Goal: Navigation & Orientation: Find specific page/section

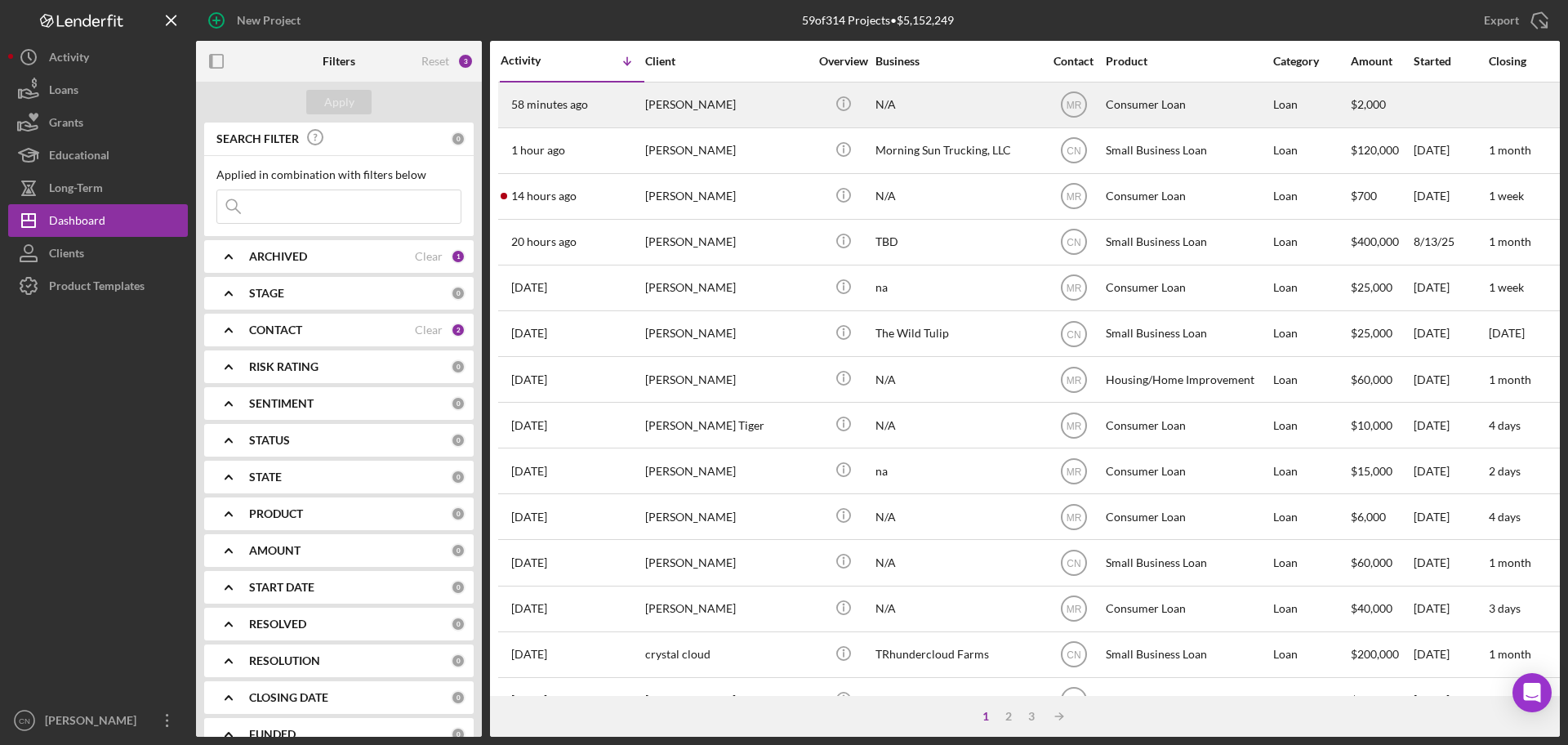
click at [667, 106] on div "[PERSON_NAME]" at bounding box center [727, 105] width 163 height 43
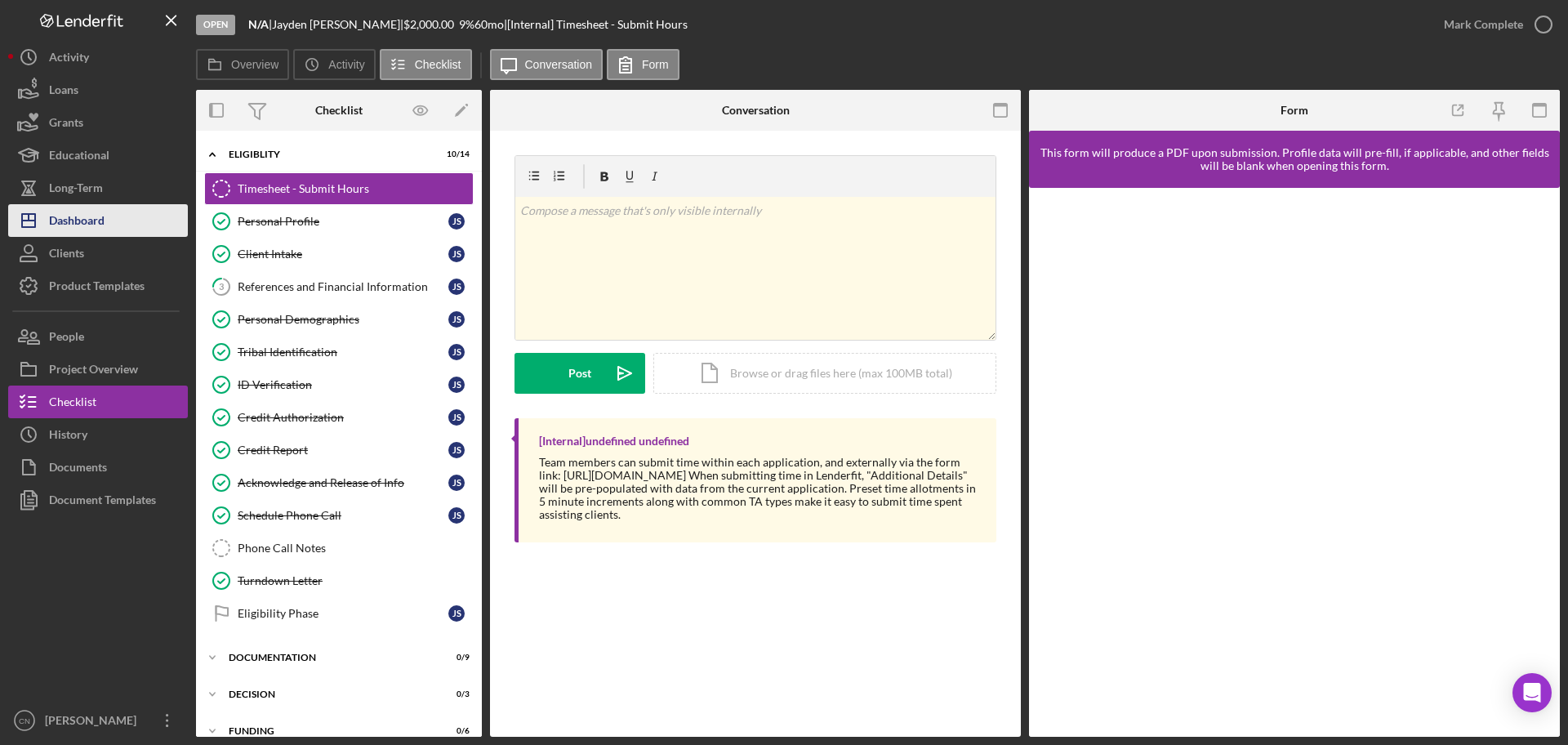
click at [118, 217] on button "Icon/Dashboard Dashboard" at bounding box center [98, 221] width 180 height 32
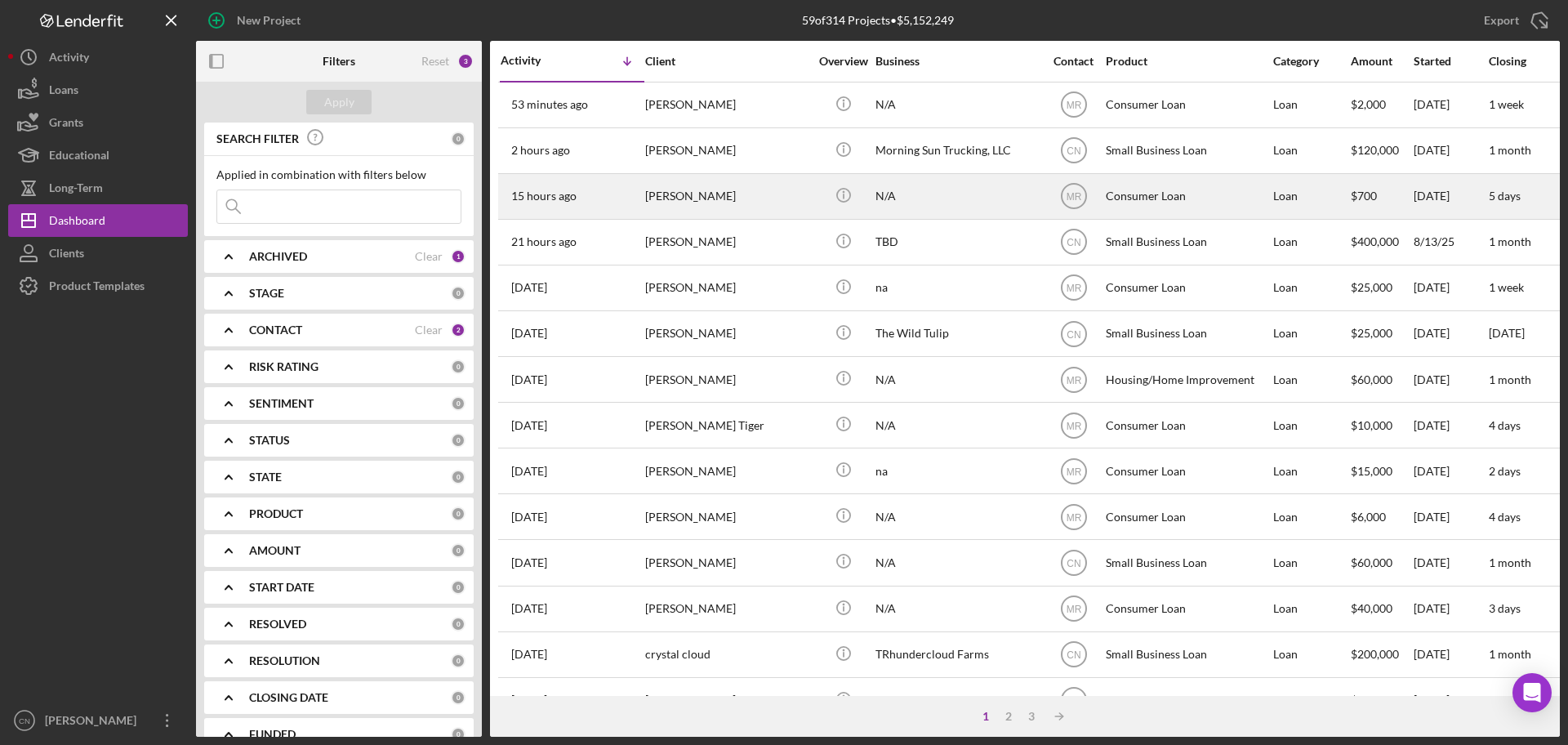
click at [677, 197] on div "[PERSON_NAME]" at bounding box center [727, 197] width 163 height 43
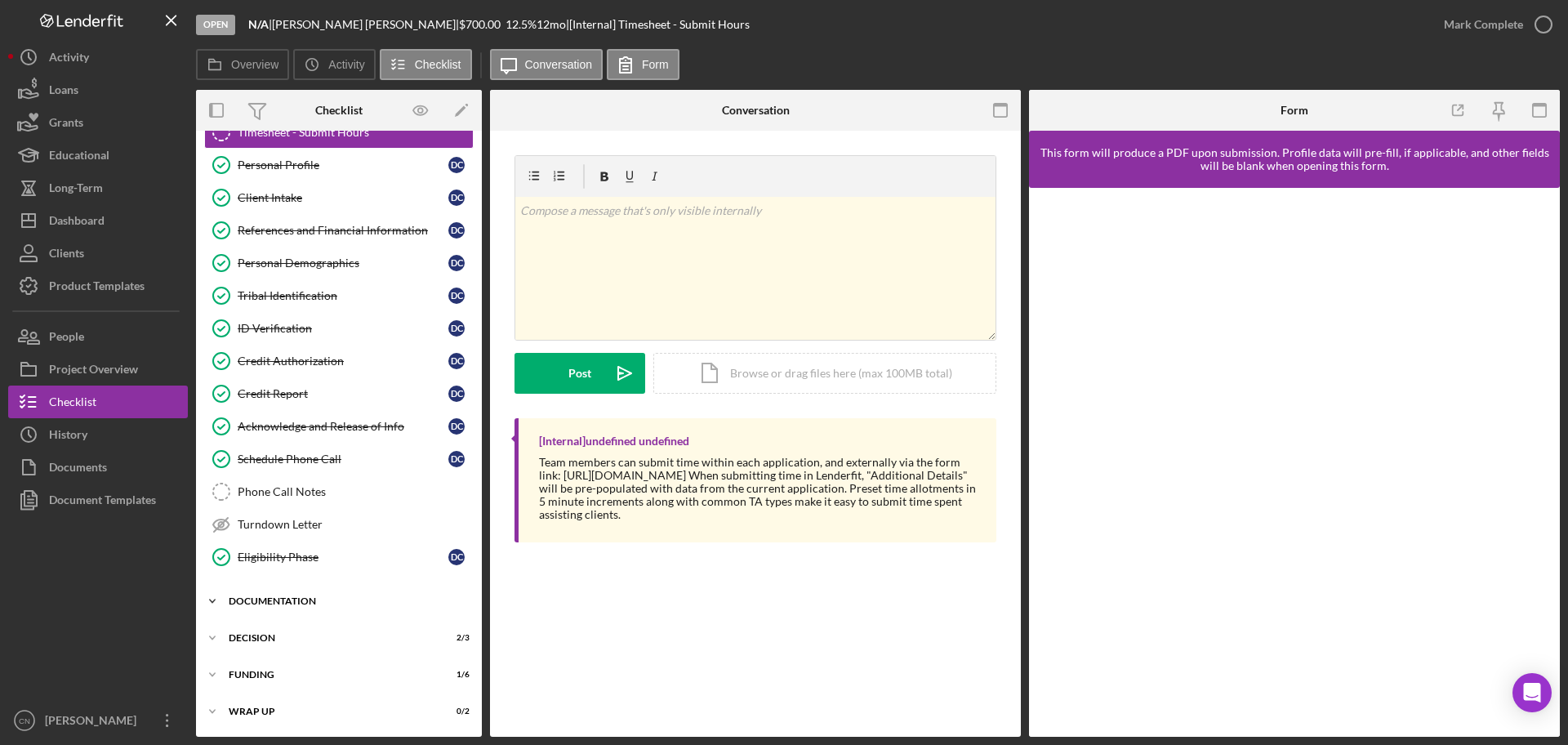
click at [284, 590] on div "Icon/Expander Documentation 6 / 9" at bounding box center [338, 601] width 286 height 32
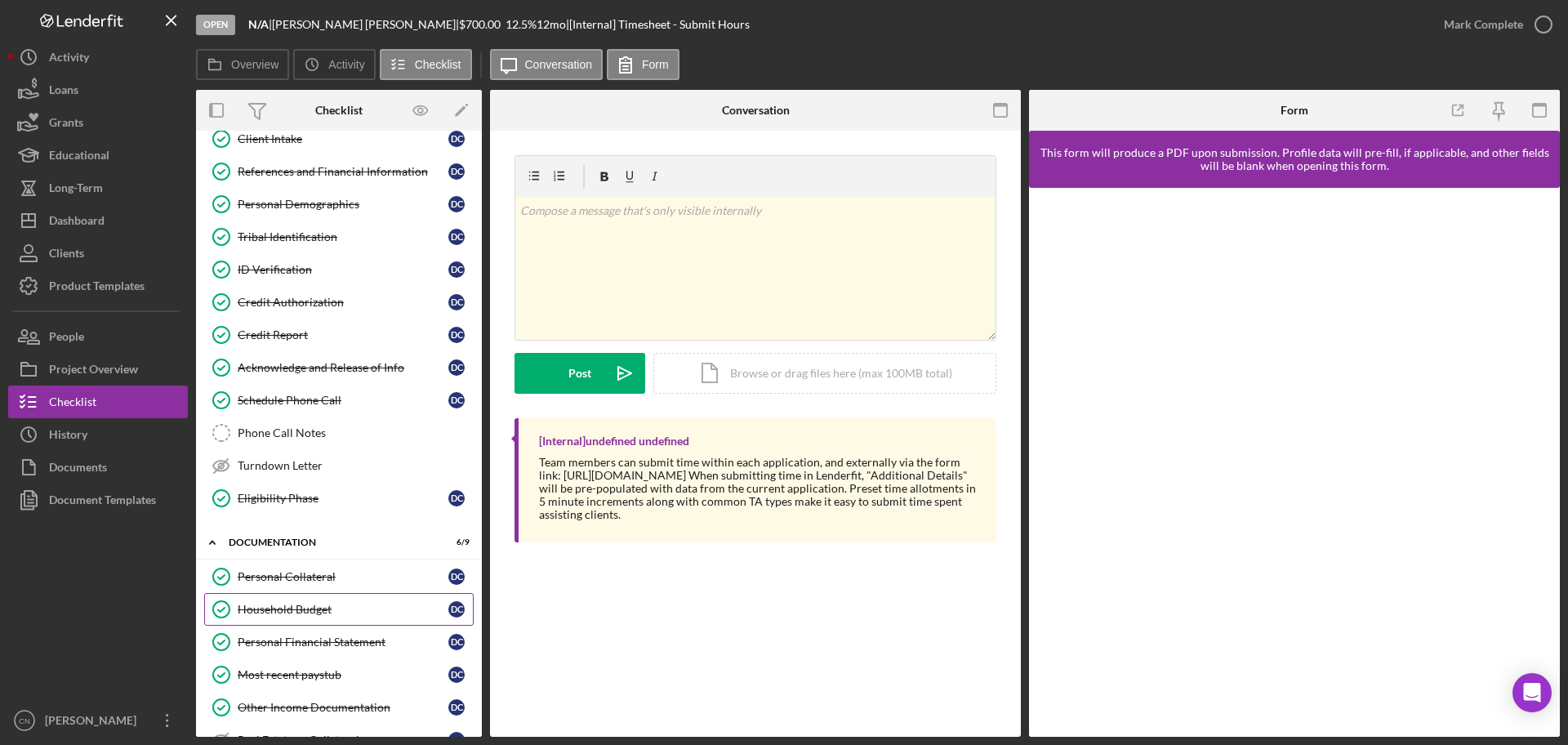
scroll to position [114, 0]
click at [286, 334] on div "Credit Report" at bounding box center [343, 336] width 211 height 13
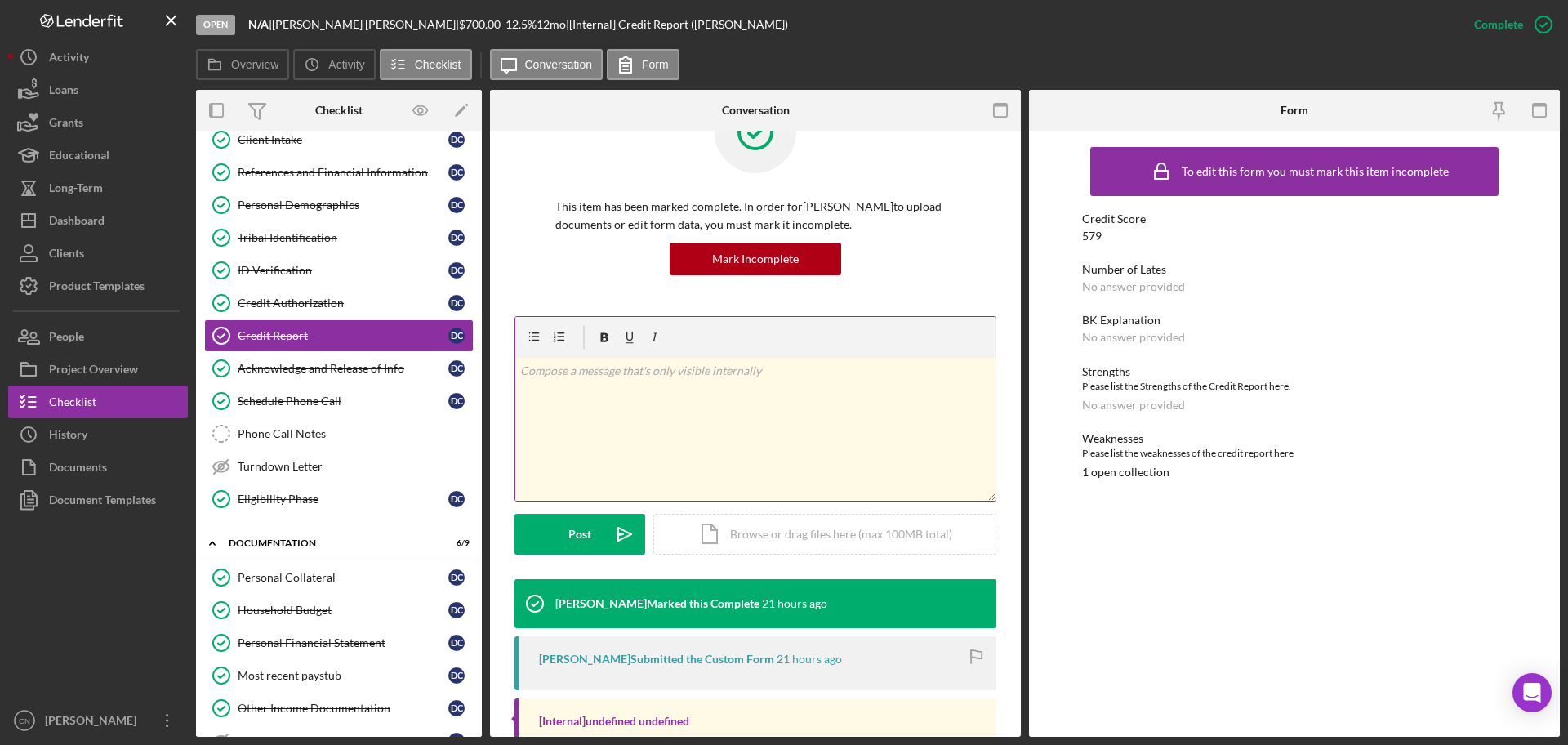
scroll to position [142, 0]
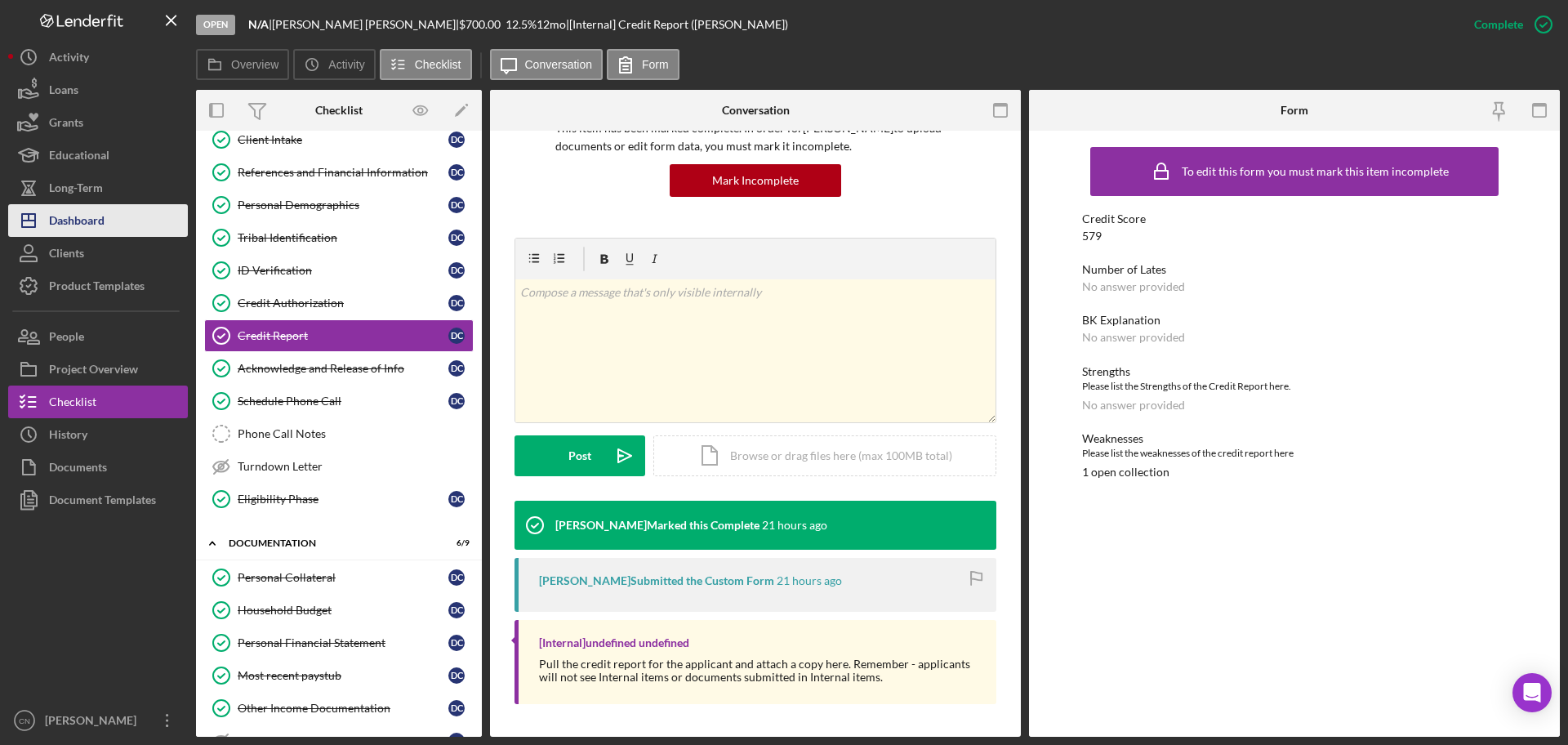
click at [85, 225] on div "Dashboard" at bounding box center [77, 223] width 56 height 37
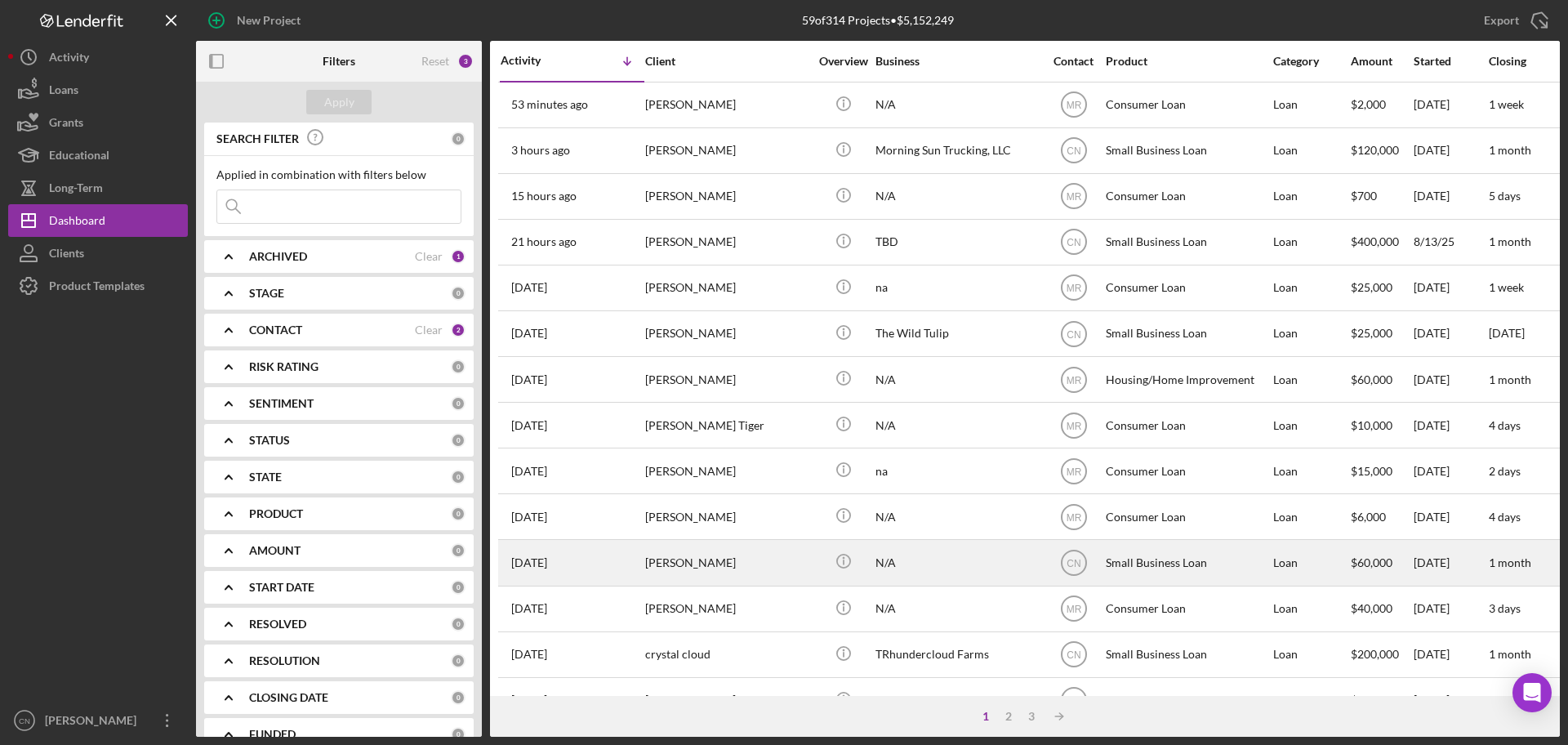
click at [661, 550] on div "[PERSON_NAME]" at bounding box center [727, 562] width 163 height 43
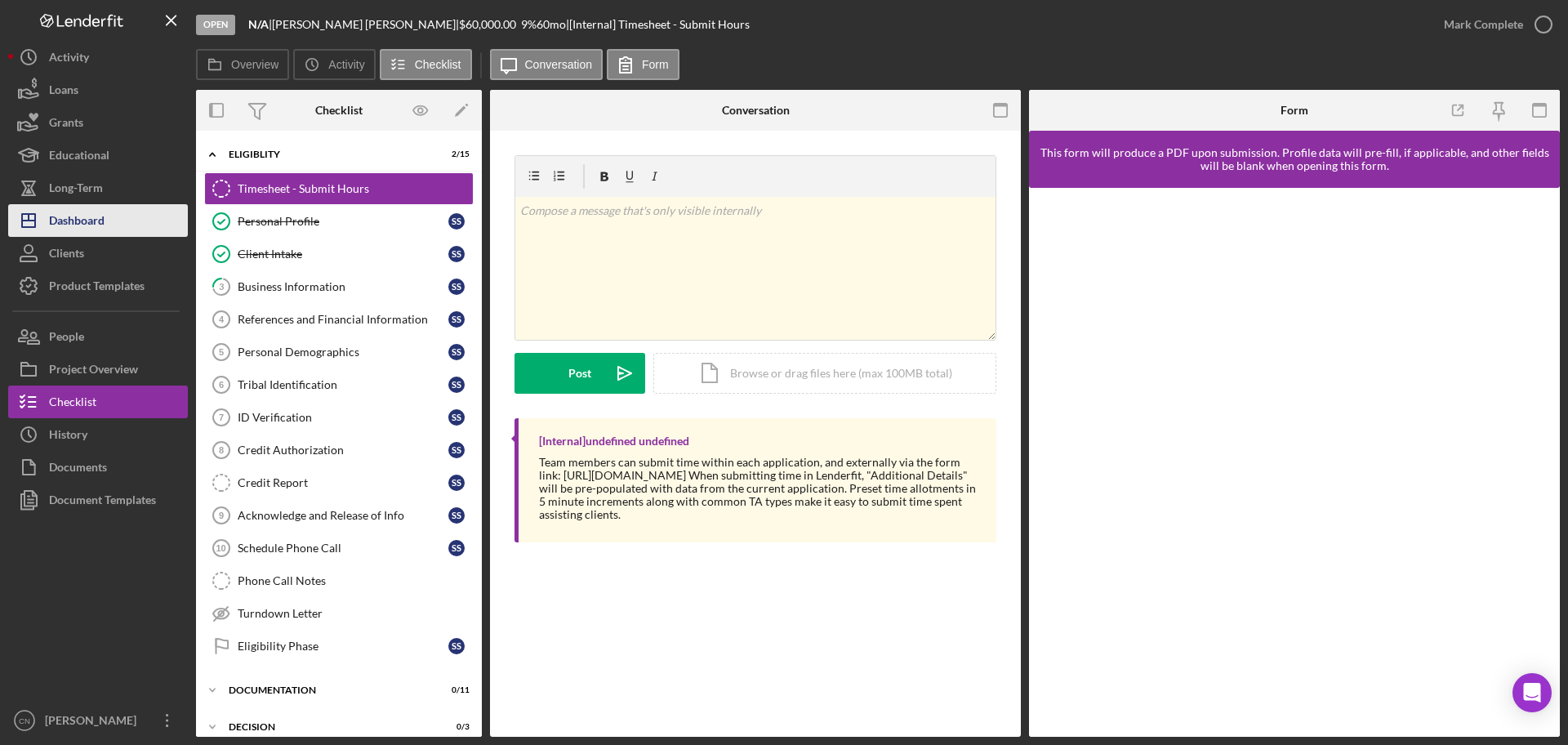
click at [83, 222] on div "Dashboard" at bounding box center [77, 223] width 56 height 37
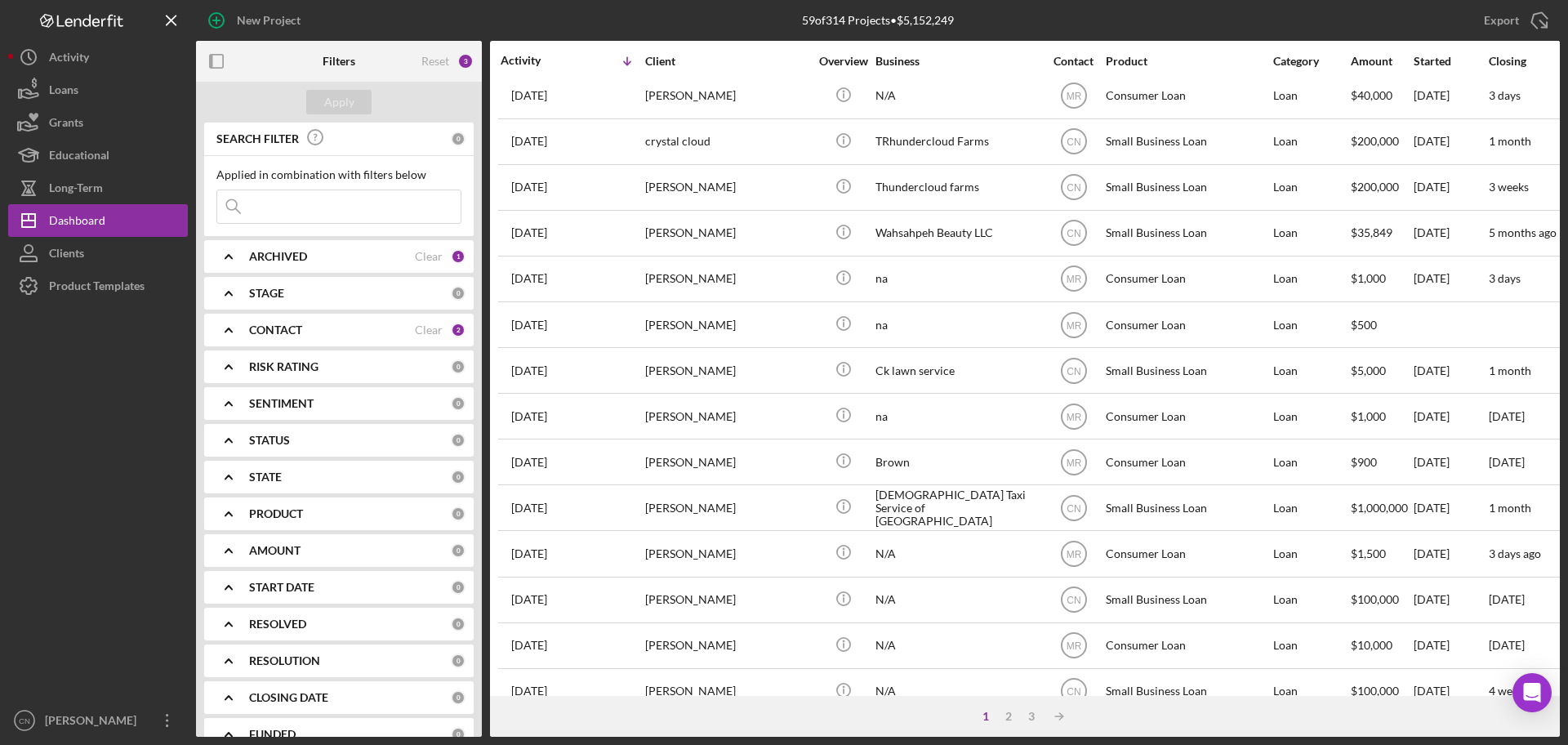
scroll to position [552, 0]
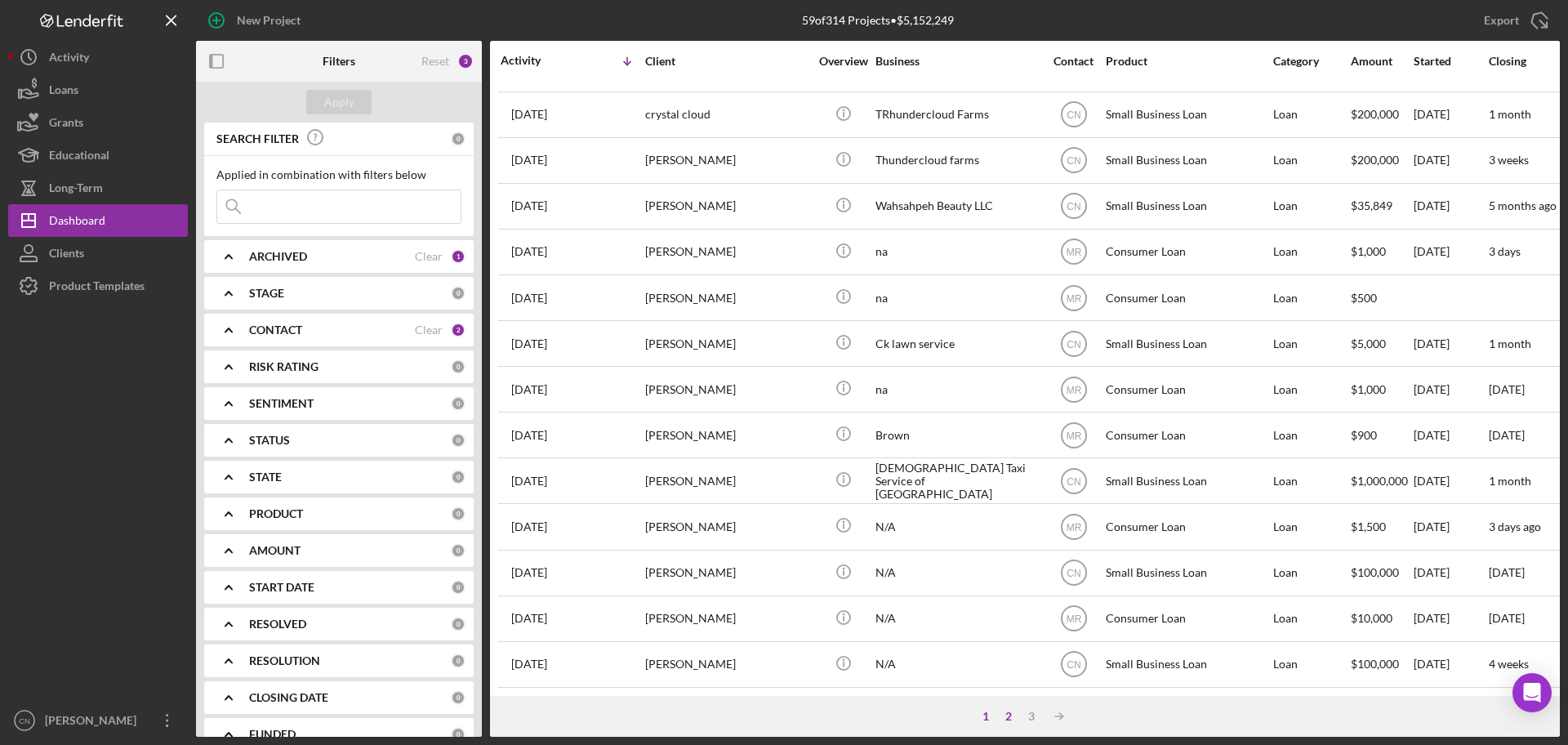
click at [1006, 720] on div "2" at bounding box center [1008, 716] width 22 height 13
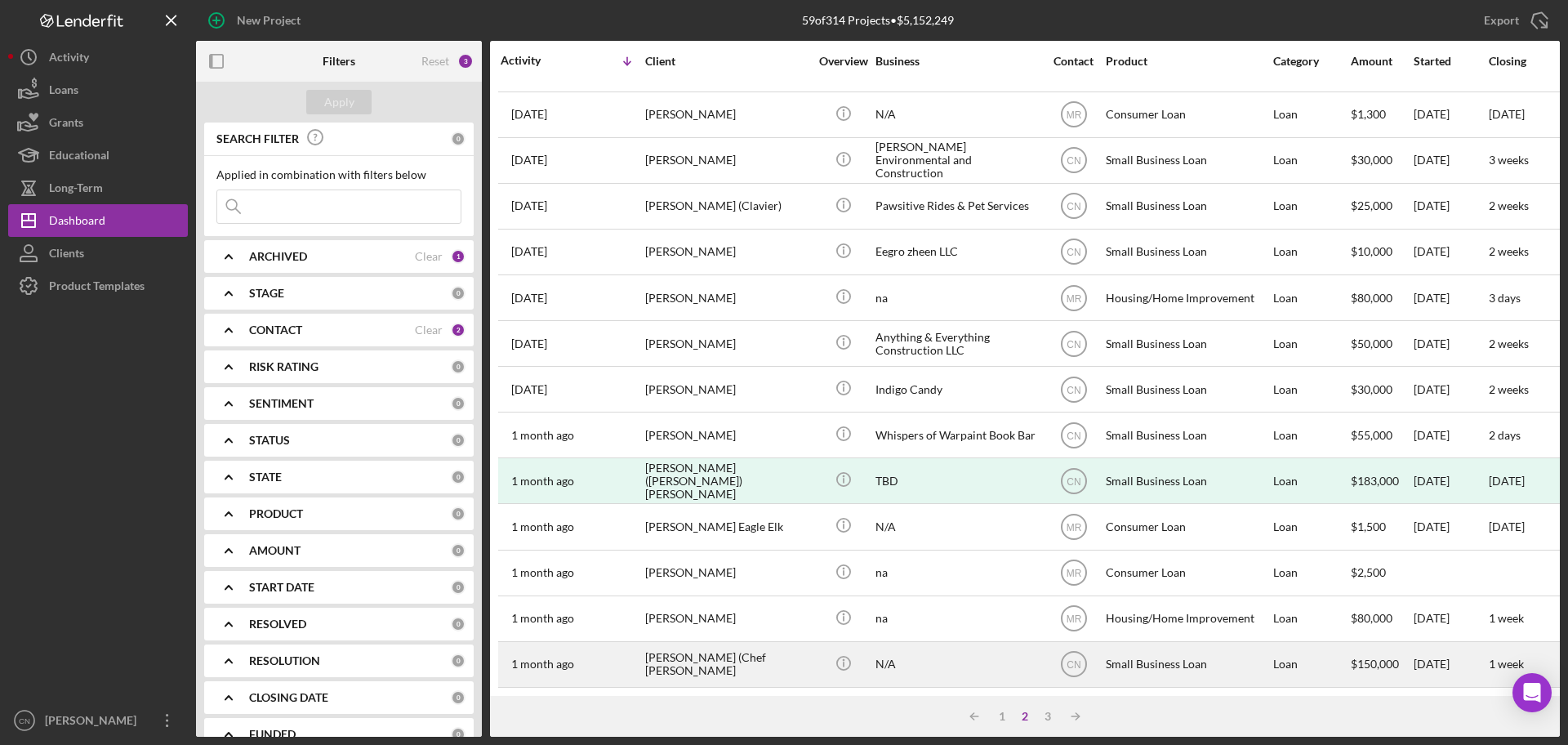
click at [653, 649] on div "[PERSON_NAME] (Chef [PERSON_NAME]" at bounding box center [727, 664] width 163 height 43
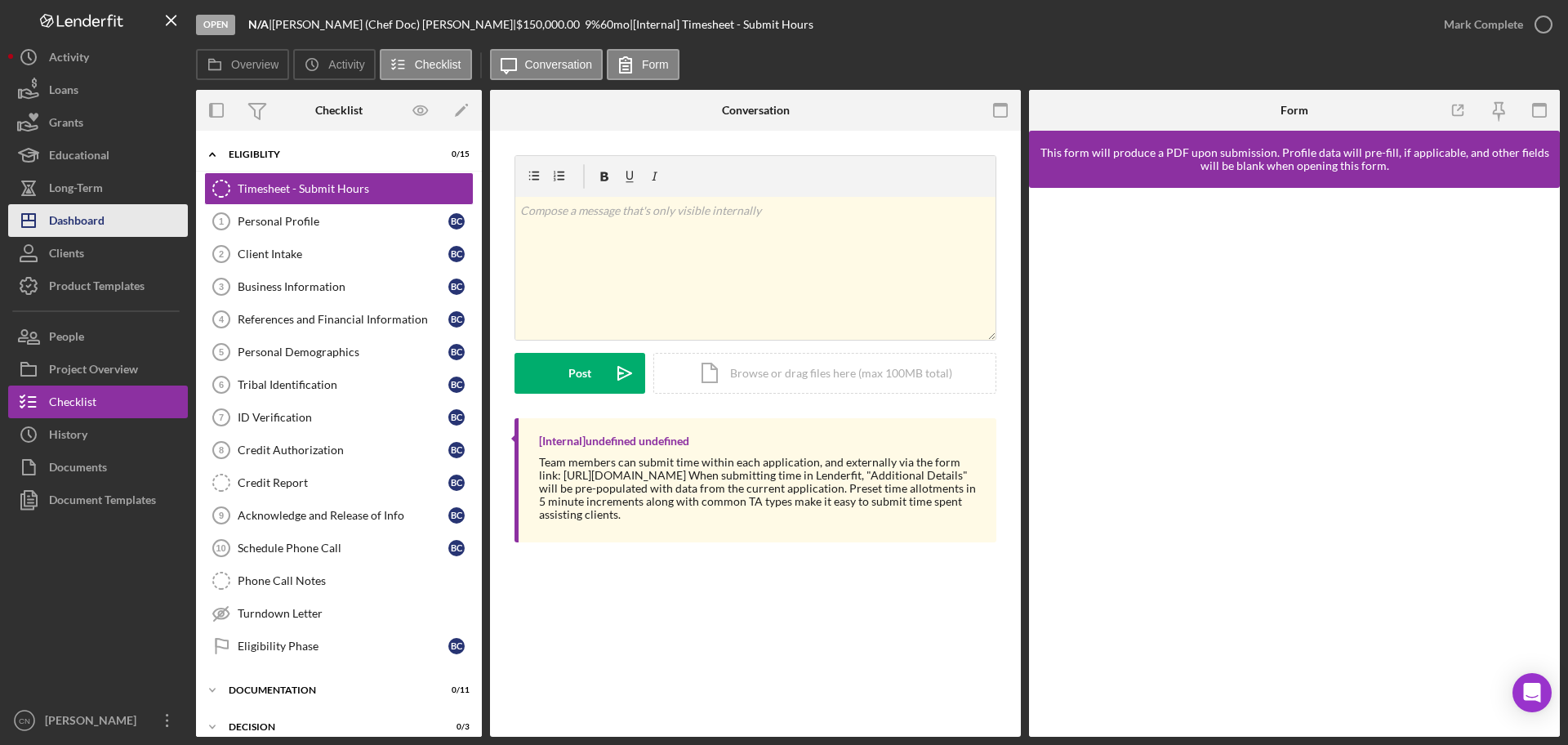
click at [58, 221] on div "Dashboard" at bounding box center [77, 223] width 56 height 37
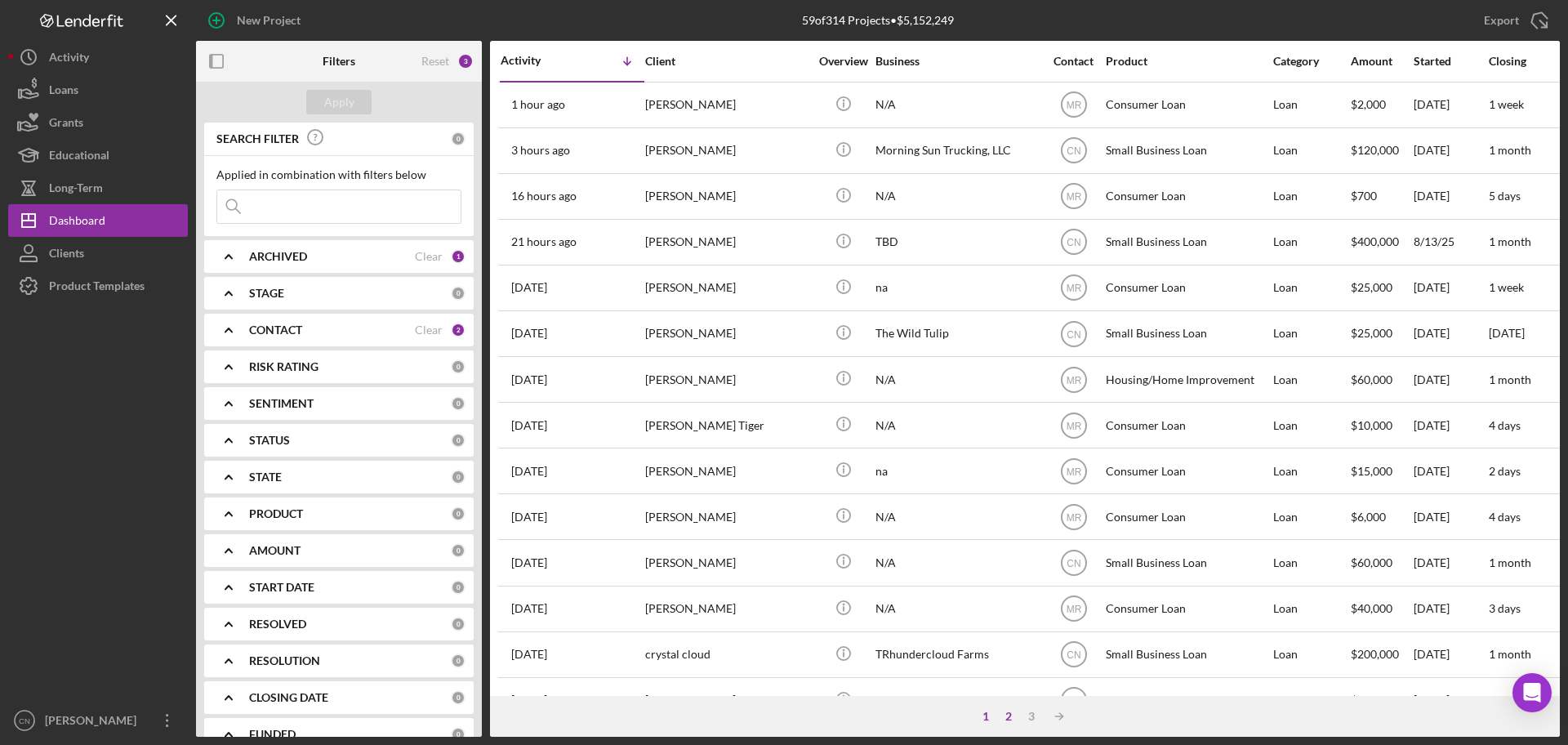
click at [1006, 722] on div "2" at bounding box center [1008, 716] width 22 height 13
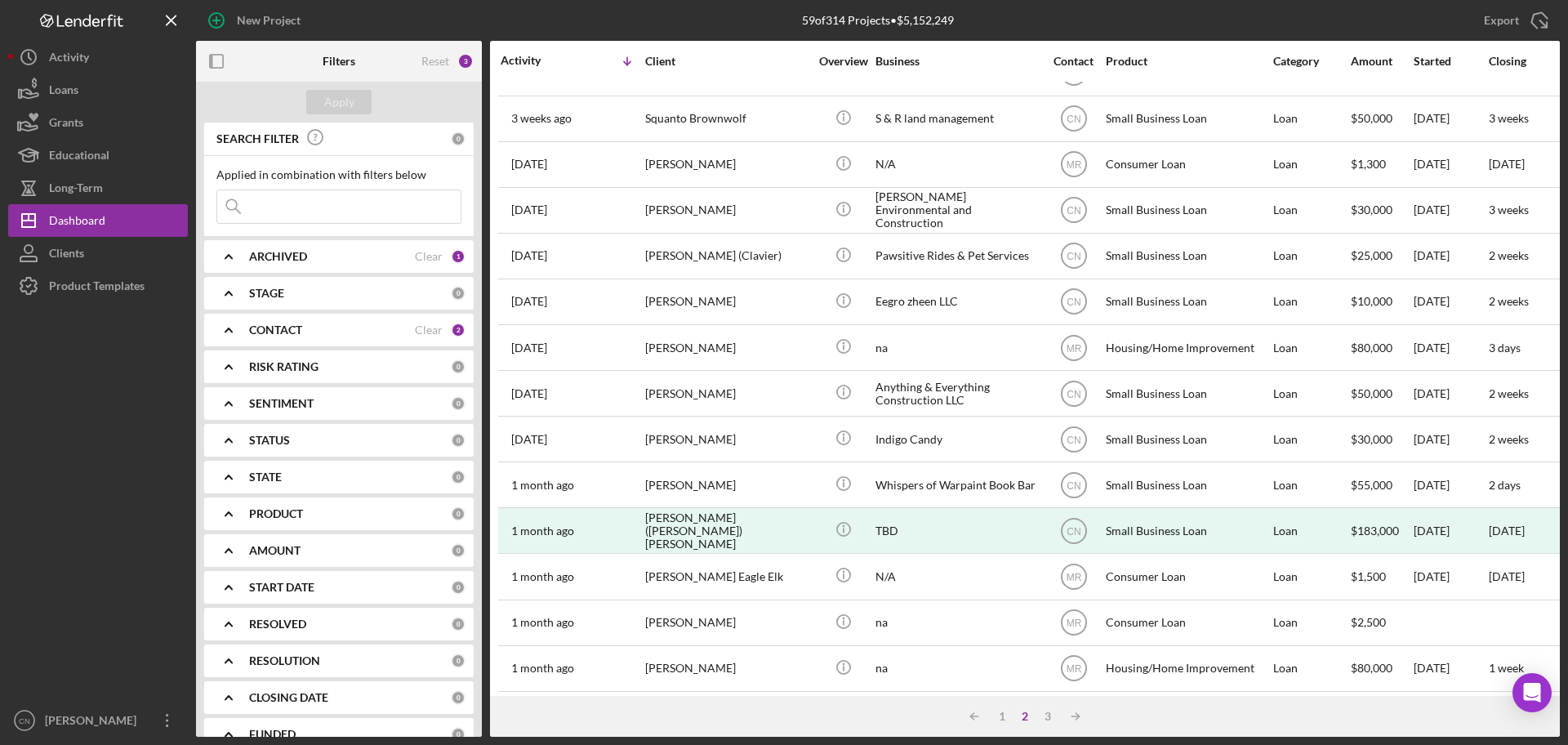
scroll to position [552, 0]
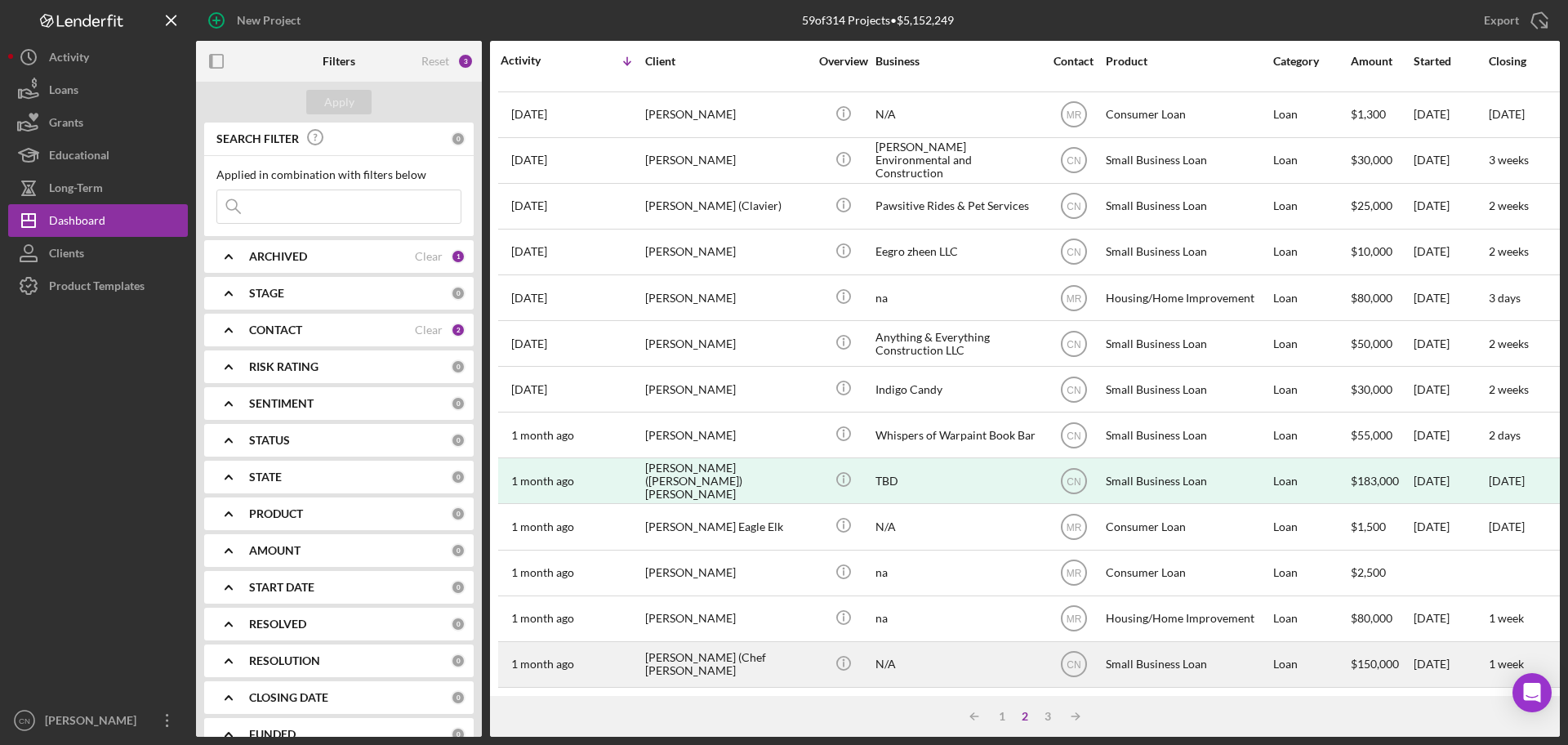
click at [704, 646] on div "[PERSON_NAME] (Chef [PERSON_NAME]" at bounding box center [727, 664] width 163 height 43
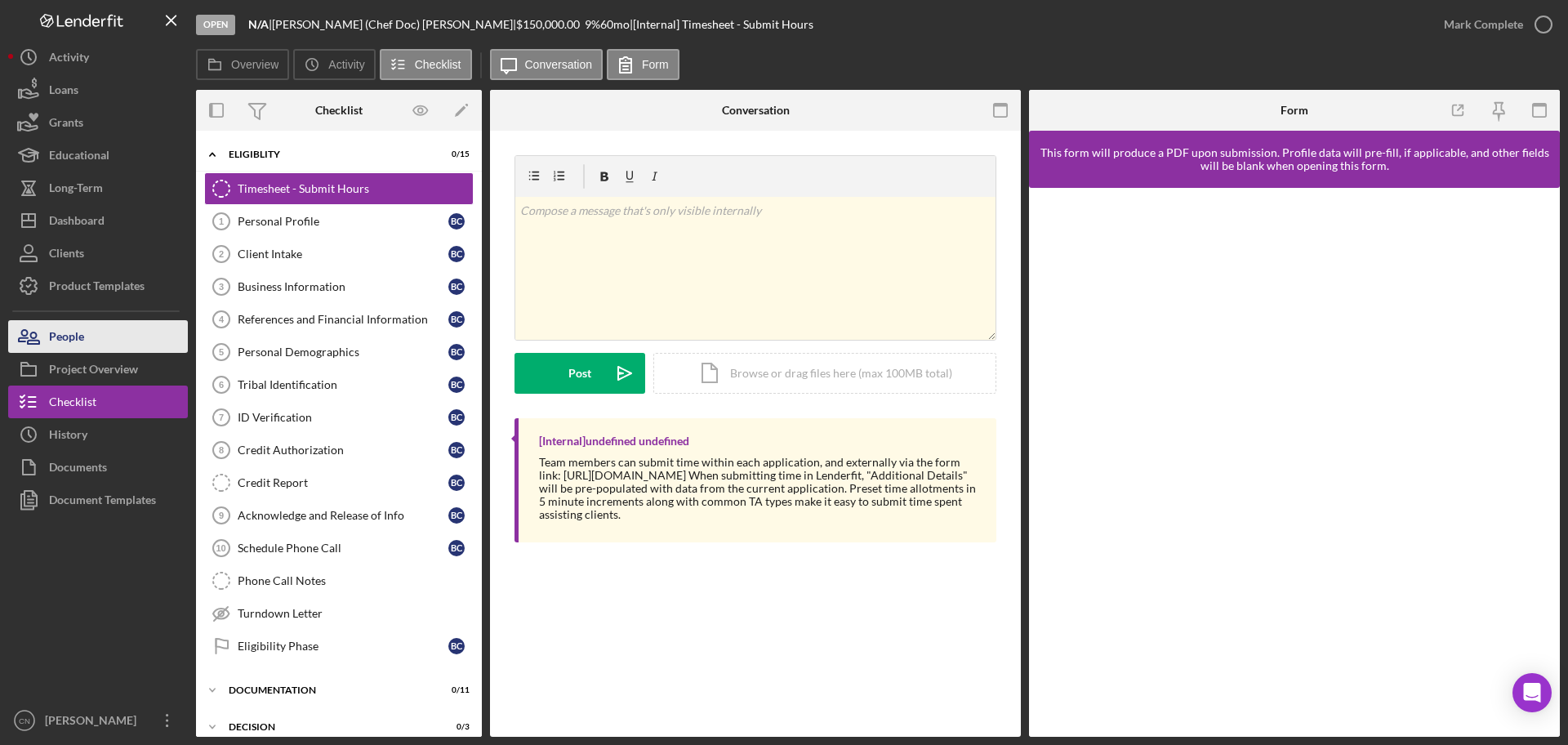
click at [54, 344] on div "People" at bounding box center [66, 338] width 35 height 37
